Goal: Task Accomplishment & Management: Complete application form

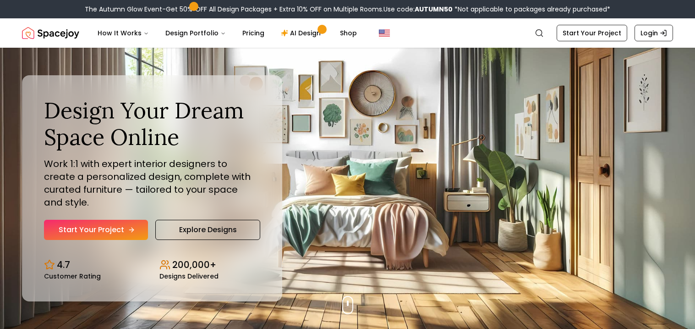
click at [121, 225] on link "Start Your Project" at bounding box center [96, 230] width 104 height 20
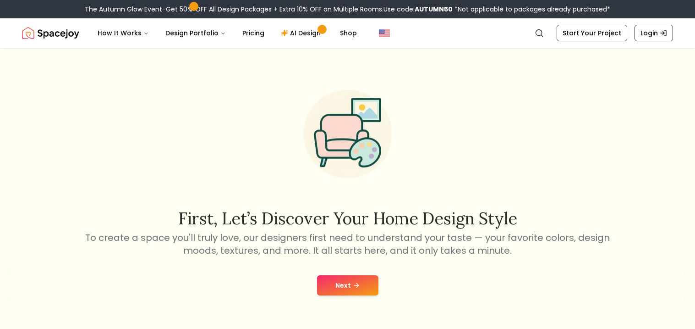
click at [340, 289] on button "Next" at bounding box center [347, 285] width 61 height 20
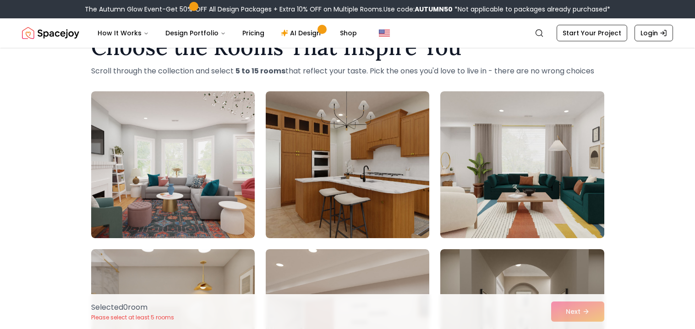
scroll to position [29, 0]
